Goal: Task Accomplishment & Management: Manage account settings

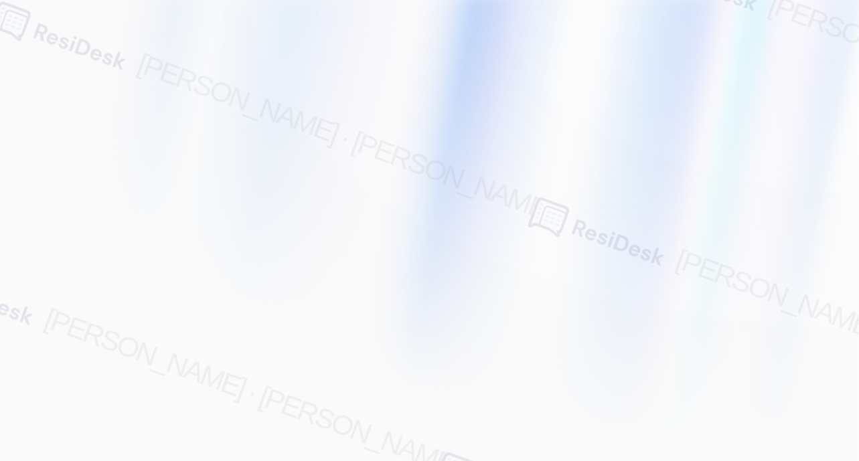
type input "[EMAIL_ADDRESS][PERSON_NAME][PERSON_NAME][PERSON_NAME][DOMAIN_NAME]"
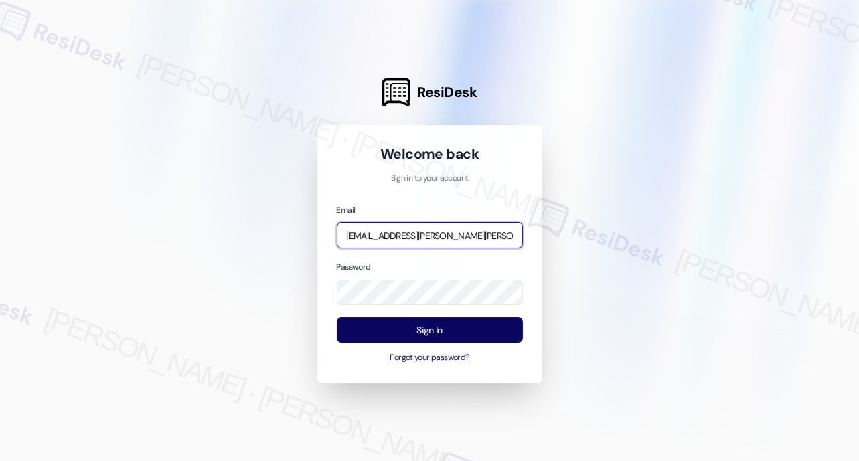
click at [445, 237] on input "[EMAIL_ADDRESS][PERSON_NAME][PERSON_NAME][PERSON_NAME][DOMAIN_NAME]" at bounding box center [430, 235] width 186 height 26
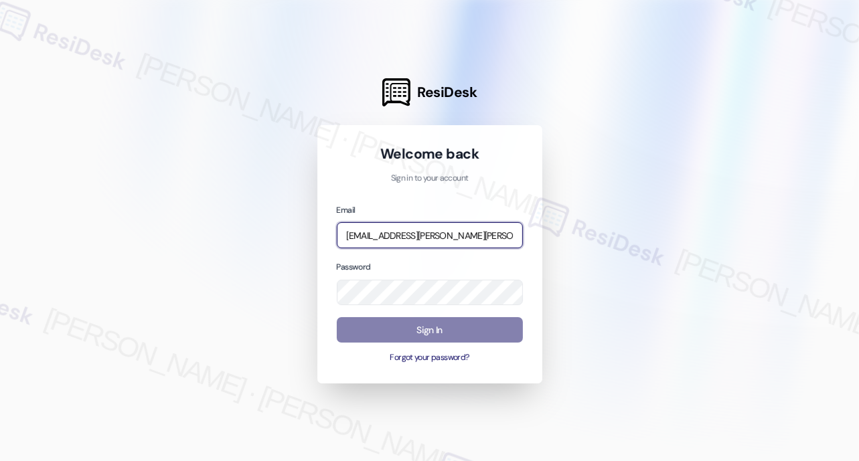
type input "[EMAIL_ADDRESS][PERSON_NAME][PERSON_NAME][DOMAIN_NAME]"
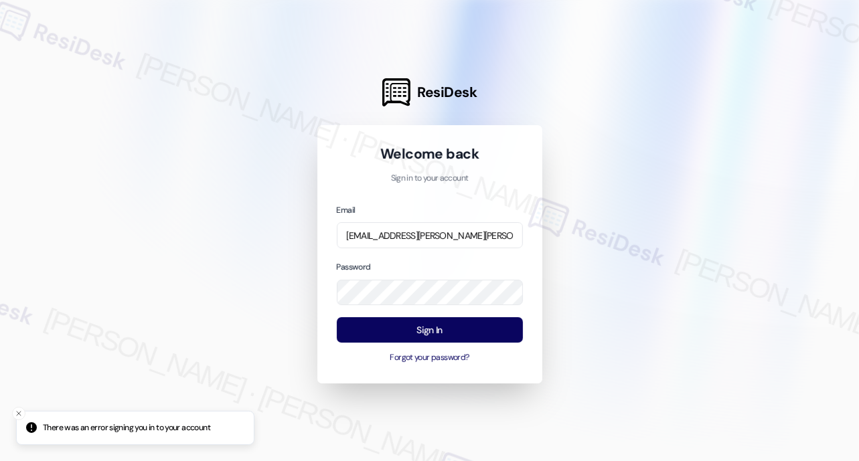
click at [0, 461] on com-1password-button at bounding box center [0, 461] width 0 height 0
click at [431, 326] on button "Sign In" at bounding box center [430, 330] width 186 height 26
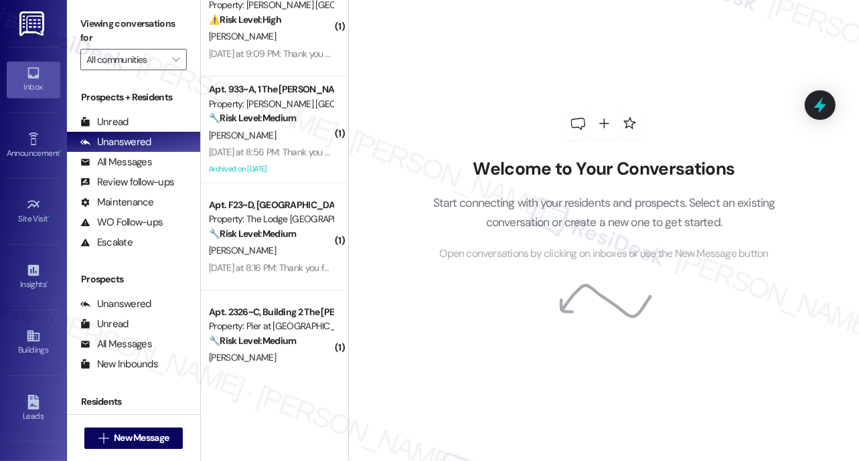
scroll to position [3704, 0]
